Goal: Task Accomplishment & Management: Manage account settings

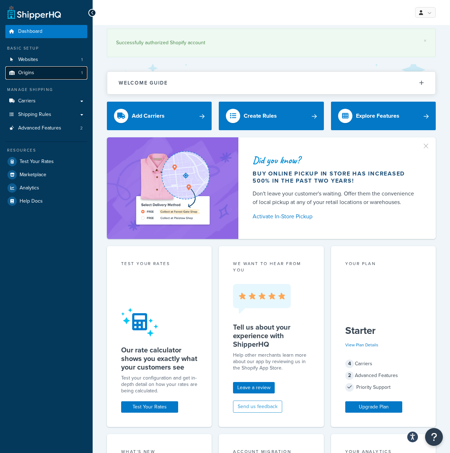
click at [31, 71] on span "Origins" at bounding box center [26, 73] width 16 height 6
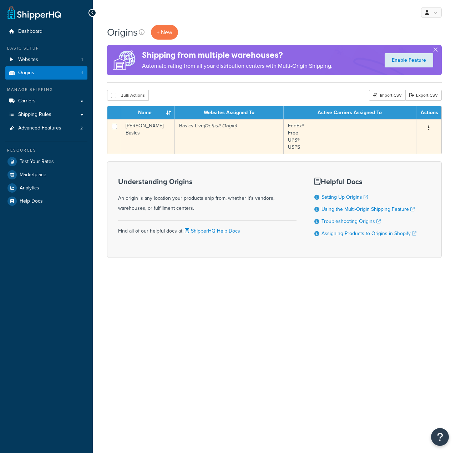
click at [428, 127] on icon "button" at bounding box center [428, 127] width 1 height 5
click at [420, 143] on link "Edit" at bounding box center [405, 141] width 56 height 15
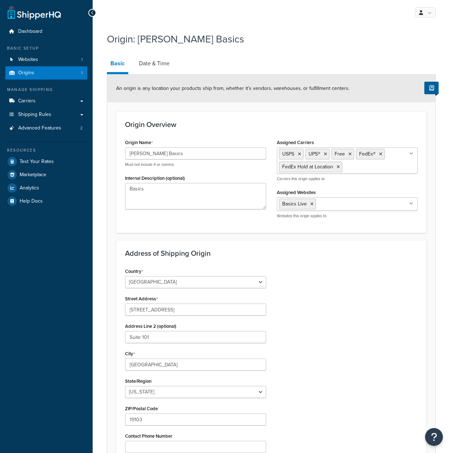
select select "38"
click at [159, 62] on link "Date & Time" at bounding box center [154, 63] width 38 height 17
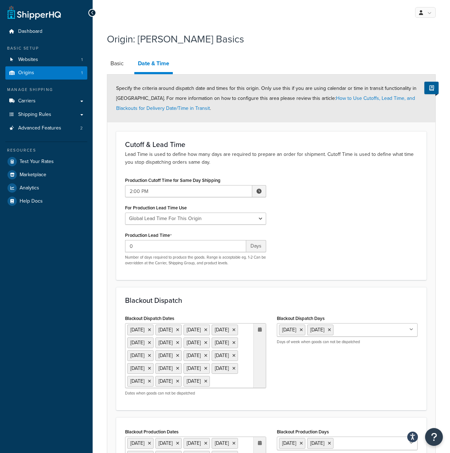
click at [258, 329] on div at bounding box center [259, 355] width 12 height 64
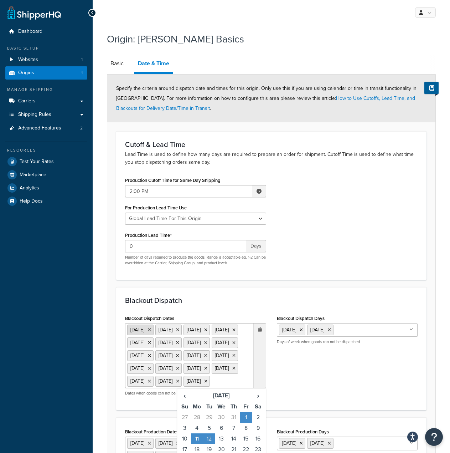
click at [151, 329] on icon at bounding box center [149, 330] width 3 height 4
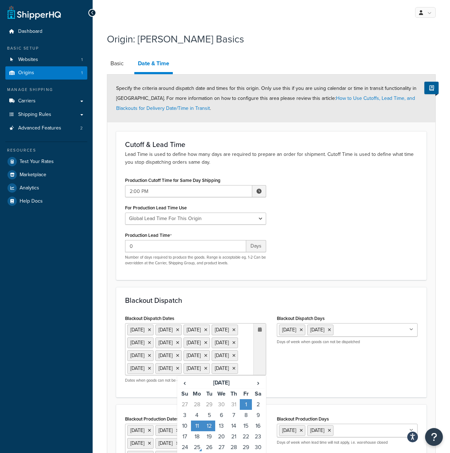
click at [154, 329] on li "26 Feb 2025" at bounding box center [140, 329] width 26 height 11
click at [151, 328] on icon at bounding box center [149, 330] width 3 height 4
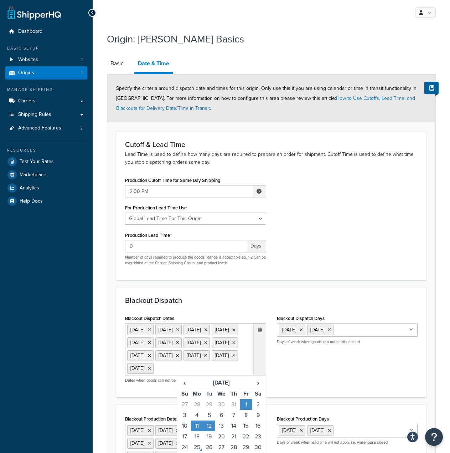
click at [151, 328] on icon at bounding box center [149, 330] width 3 height 4
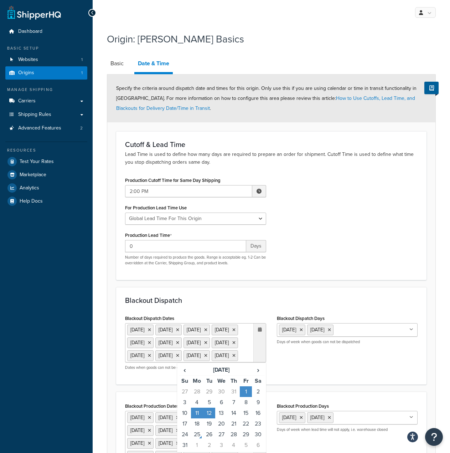
click at [151, 328] on icon at bounding box center [149, 330] width 3 height 4
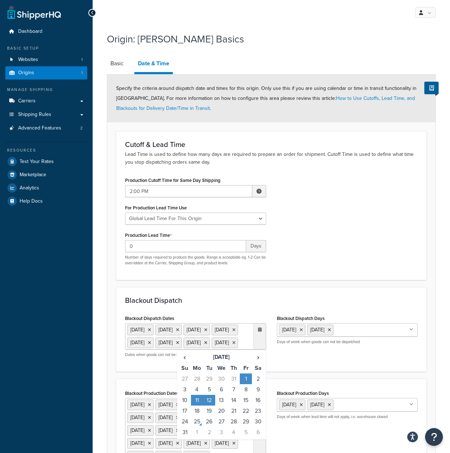
click at [151, 328] on icon at bounding box center [149, 330] width 3 height 4
click at [164, 328] on ul "3 Jul 2025 4 Jul 2025 7 Jul 2025 1 Aug 2025 11 Aug 2025 12 Aug 2025" at bounding box center [195, 336] width 141 height 26
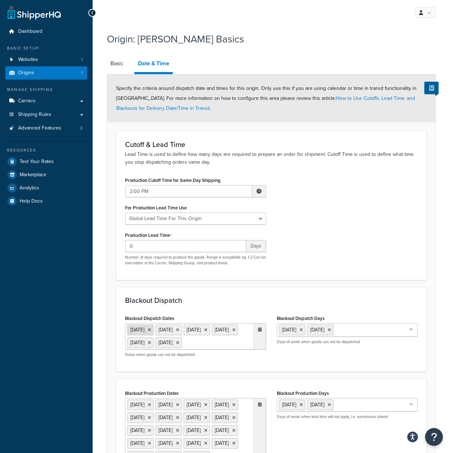
click at [151, 328] on icon at bounding box center [149, 330] width 3 height 4
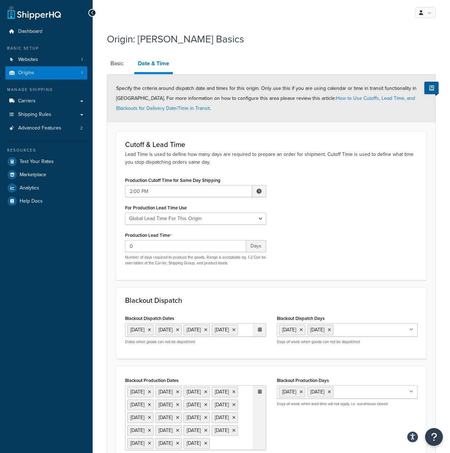
click at [151, 328] on icon at bounding box center [149, 330] width 3 height 4
click at [154, 328] on li "11 Aug 2025" at bounding box center [140, 329] width 26 height 11
click at [151, 328] on icon at bounding box center [149, 330] width 3 height 4
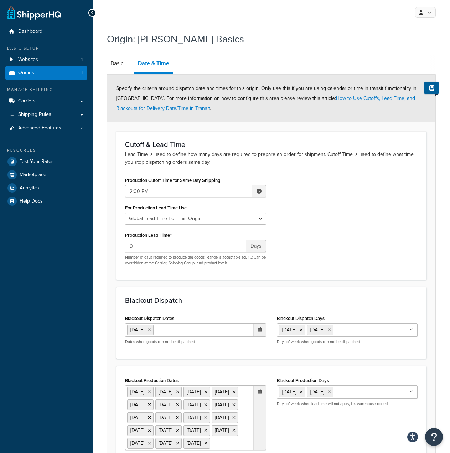
click at [151, 328] on icon at bounding box center [149, 330] width 3 height 4
click at [162, 328] on ul "12 Aug 2025" at bounding box center [195, 330] width 141 height 14
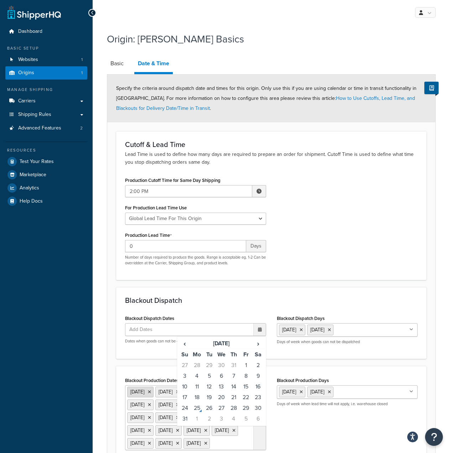
click at [154, 390] on li "10 Feb 2025" at bounding box center [140, 391] width 26 height 11
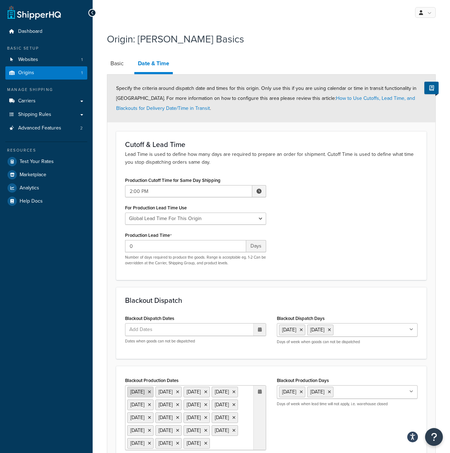
click at [151, 391] on icon at bounding box center [149, 392] width 3 height 4
click at [154, 391] on li "26 Feb 2025" at bounding box center [140, 391] width 26 height 11
click at [151, 391] on icon at bounding box center [149, 392] width 3 height 4
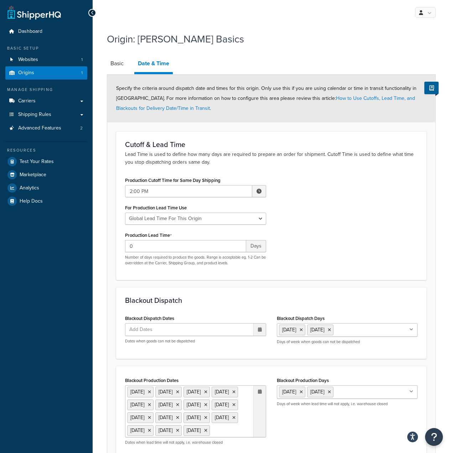
click at [151, 391] on icon at bounding box center [149, 392] width 3 height 4
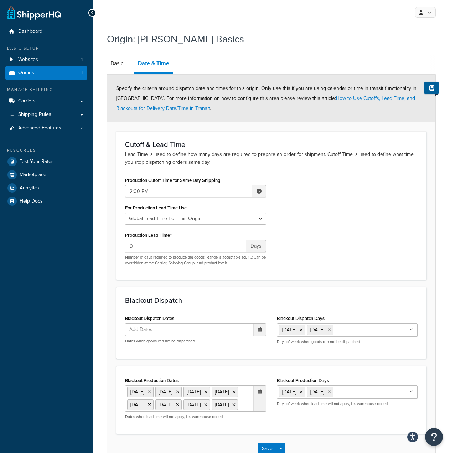
click at [151, 391] on icon at bounding box center [149, 392] width 3 height 4
click at [164, 391] on ul "3 Jul 2025 4 Jul 2025 7 Jul 2025 1 Aug 2025 12 Aug 2025 13 Aug 2025" at bounding box center [195, 398] width 141 height 26
click at [151, 391] on icon at bounding box center [149, 392] width 3 height 4
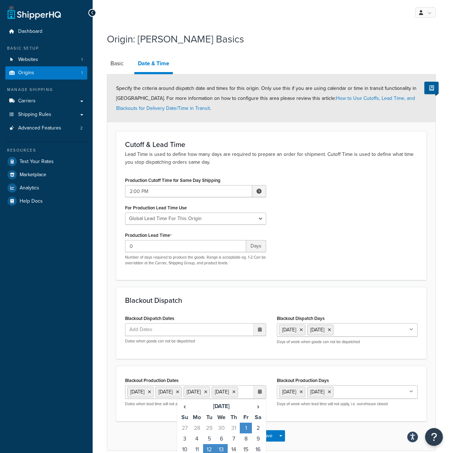
click at [151, 391] on icon at bounding box center [149, 392] width 3 height 4
click at [154, 391] on li "1 Aug 2025" at bounding box center [140, 391] width 26 height 11
click at [151, 390] on icon at bounding box center [149, 392] width 3 height 4
click at [154, 390] on li "12 Aug 2025" at bounding box center [140, 391] width 26 height 11
click at [151, 391] on icon at bounding box center [149, 392] width 3 height 4
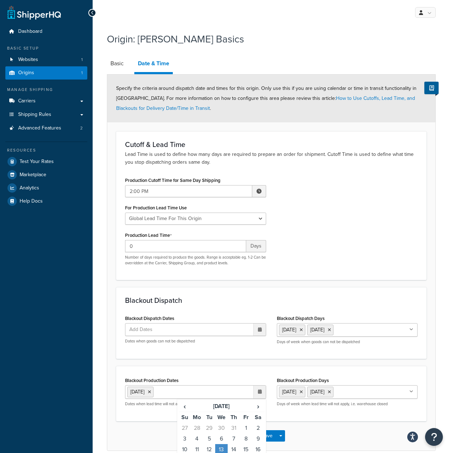
click at [151, 391] on icon at bounding box center [149, 392] width 3 height 4
click at [164, 391] on ul "13 Aug 2025" at bounding box center [195, 392] width 141 height 14
click at [262, 331] on div at bounding box center [259, 329] width 12 height 12
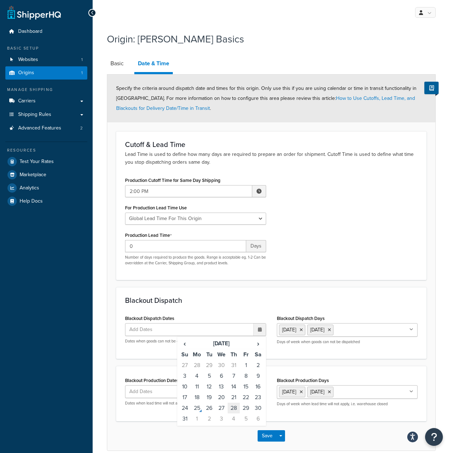
click at [237, 407] on td "28" at bounding box center [234, 407] width 12 height 11
click at [244, 407] on td "29" at bounding box center [246, 408] width 12 height 11
click at [198, 419] on td "1" at bounding box center [197, 419] width 12 height 11
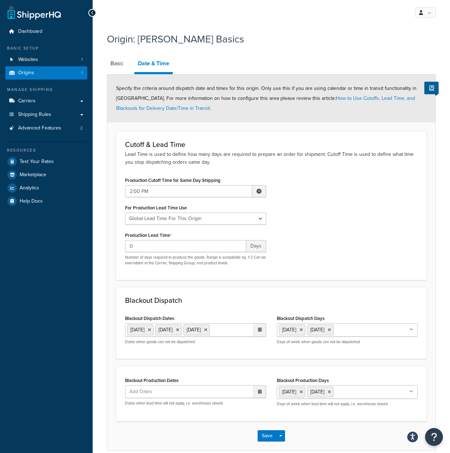
click at [137, 390] on span "Add Dates" at bounding box center [144, 391] width 34 height 12
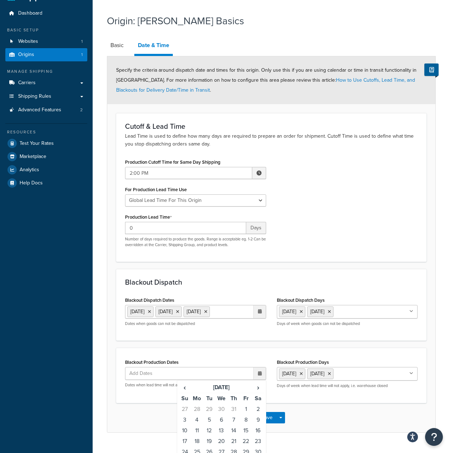
scroll to position [35, 0]
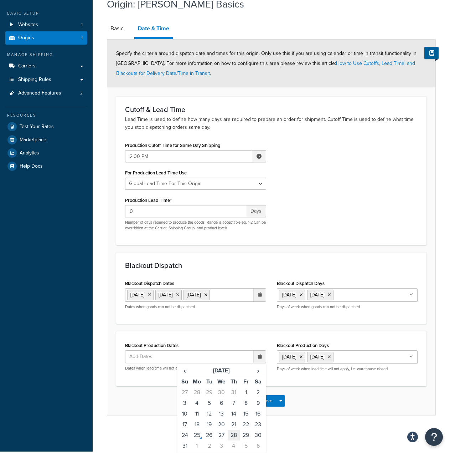
drag, startPoint x: 238, startPoint y: 435, endPoint x: 244, endPoint y: 435, distance: 5.7
click at [238, 435] on td "28" at bounding box center [234, 435] width 12 height 11
click at [246, 435] on td "29" at bounding box center [246, 435] width 12 height 11
click at [198, 447] on td "1" at bounding box center [197, 446] width 12 height 11
drag, startPoint x: 308, startPoint y: 409, endPoint x: 297, endPoint y: 409, distance: 11.4
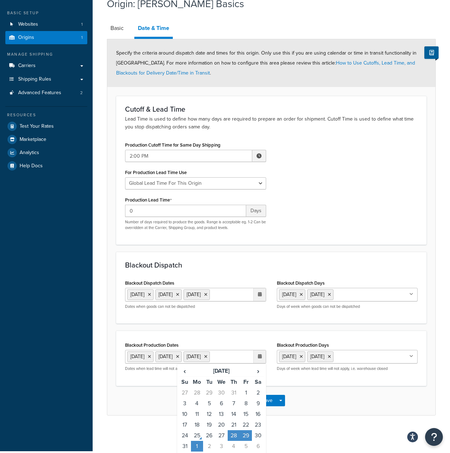
click at [308, 409] on div "Save Save Dropdown Save and Edit Save and Duplicate Save and Create New" at bounding box center [271, 400] width 328 height 29
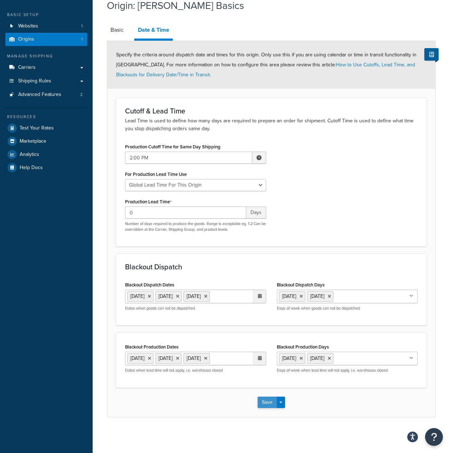
click at [270, 405] on button "Save" at bounding box center [267, 401] width 19 height 11
